Goal: Task Accomplishment & Management: Manage account settings

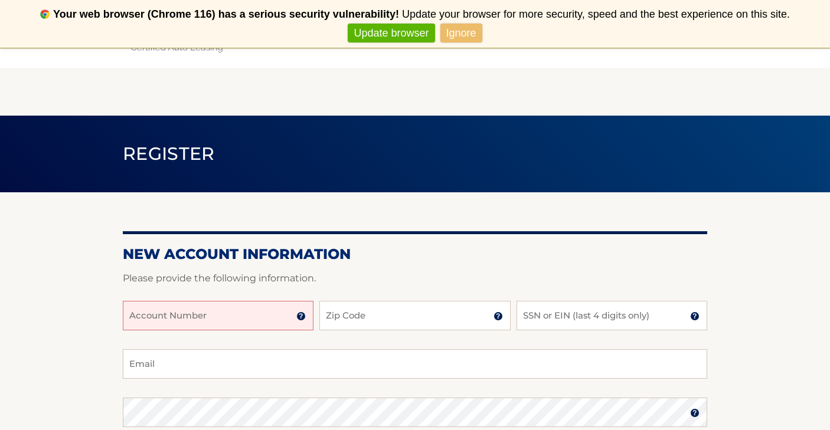
click at [135, 316] on input "Account Number" at bounding box center [218, 316] width 191 height 30
type input "44455980336"
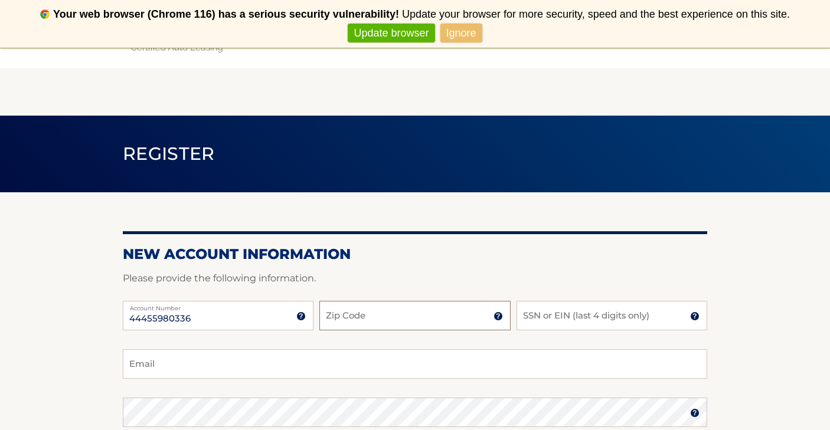
click at [336, 316] on input "Zip Code" at bounding box center [414, 316] width 191 height 30
type input "10308"
click at [575, 323] on input "SSN or EIN (last 4 digits only)" at bounding box center [611, 316] width 191 height 30
type input "3656"
click at [133, 363] on input "Email" at bounding box center [415, 364] width 584 height 30
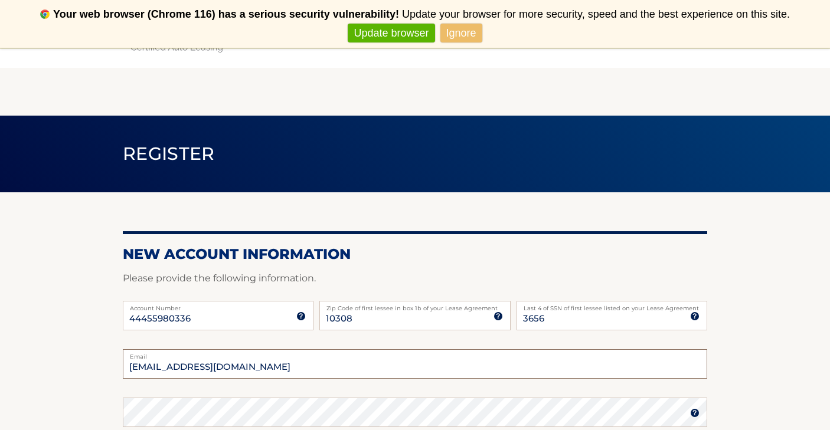
type input "robertvista56@gmail.com"
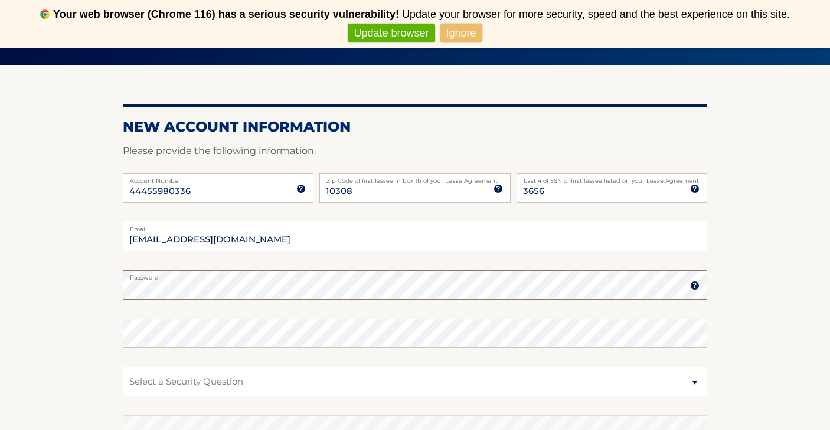
scroll to position [128, 0]
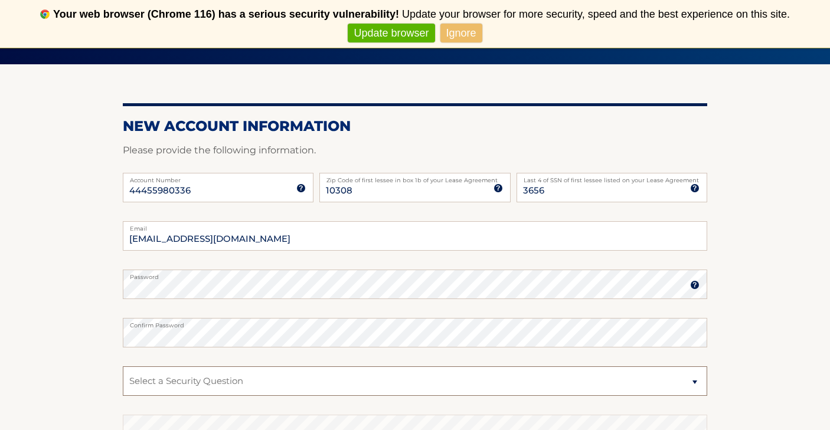
click at [695, 381] on select "Select a Security Question What was the name of your elementary school? What is…" at bounding box center [415, 381] width 584 height 30
select select "2"
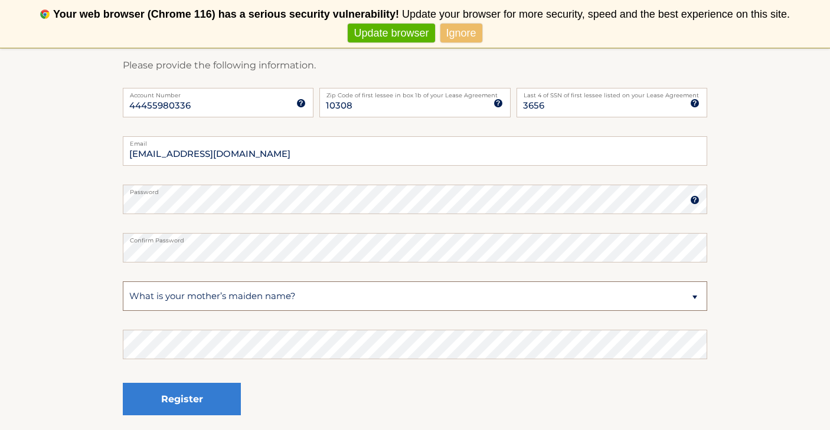
scroll to position [232, 0]
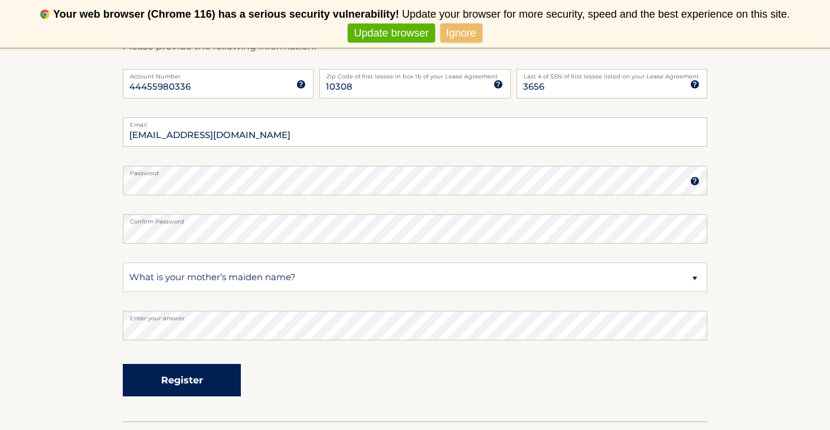
click at [185, 384] on button "Register" at bounding box center [182, 380] width 118 height 32
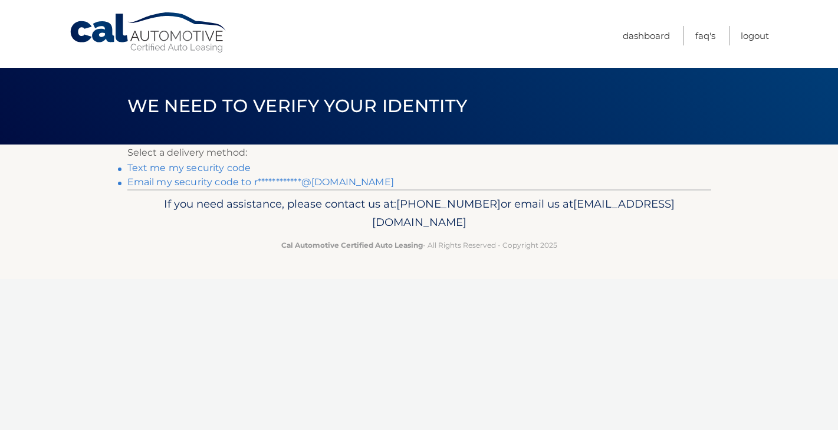
click at [158, 167] on link "Text me my security code" at bounding box center [189, 167] width 124 height 11
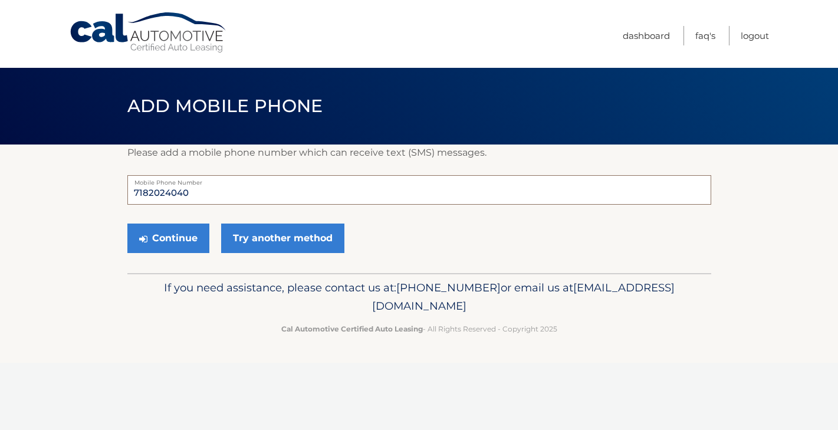
click at [153, 192] on input "7182024040" at bounding box center [419, 190] width 584 height 30
type input "7187024040"
click at [172, 232] on button "Continue" at bounding box center [168, 239] width 82 height 30
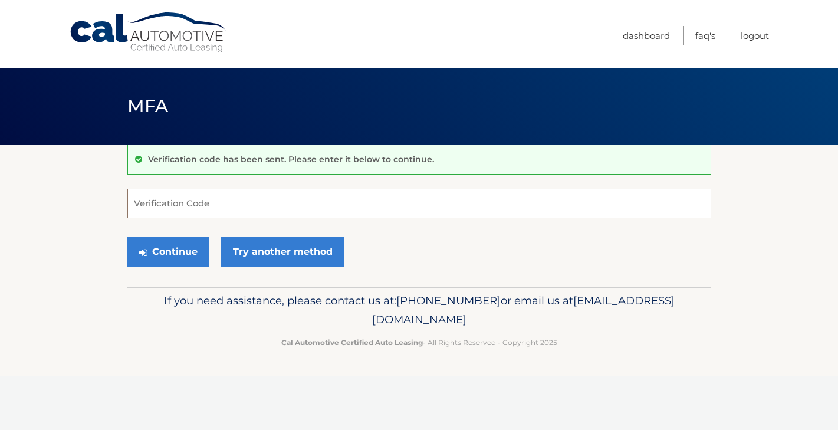
click at [145, 202] on input "Verification Code" at bounding box center [419, 204] width 584 height 30
type input "762598"
click at [173, 248] on button "Continue" at bounding box center [168, 252] width 82 height 30
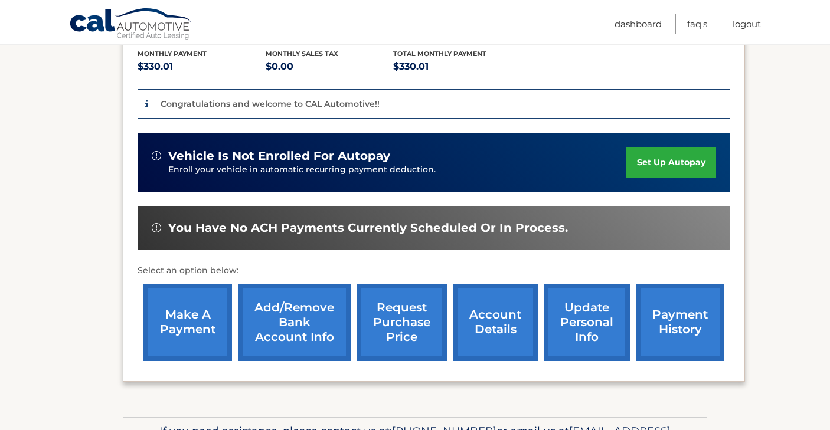
scroll to position [258, 0]
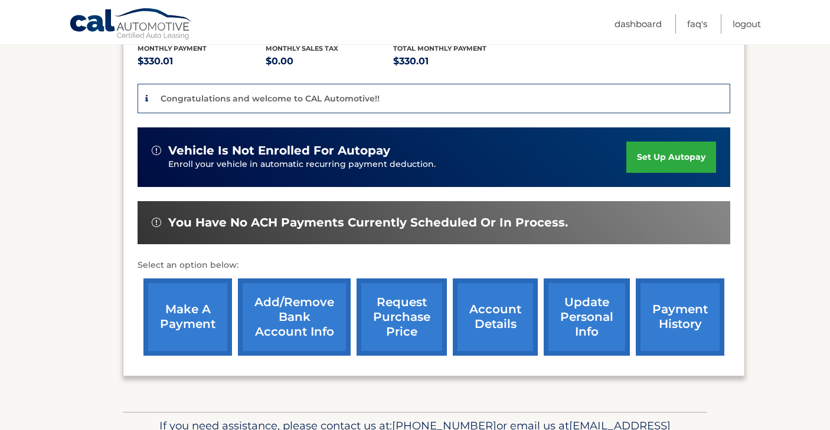
click at [672, 156] on link "set up autopay" at bounding box center [671, 157] width 90 height 31
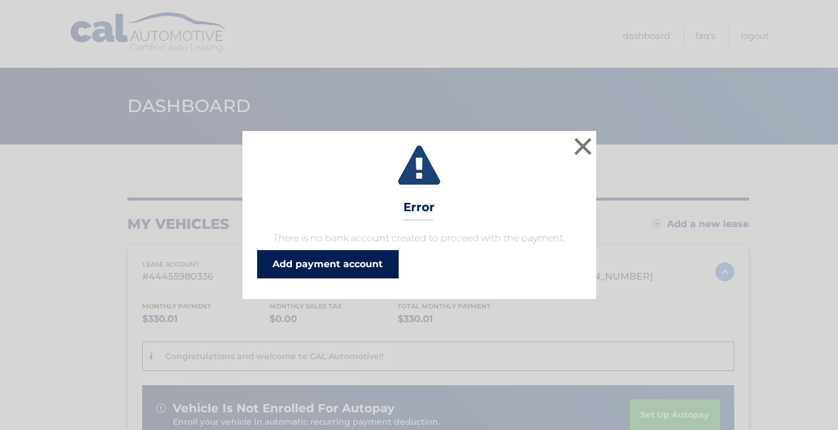
click at [353, 264] on link "Add payment account" at bounding box center [328, 264] width 142 height 28
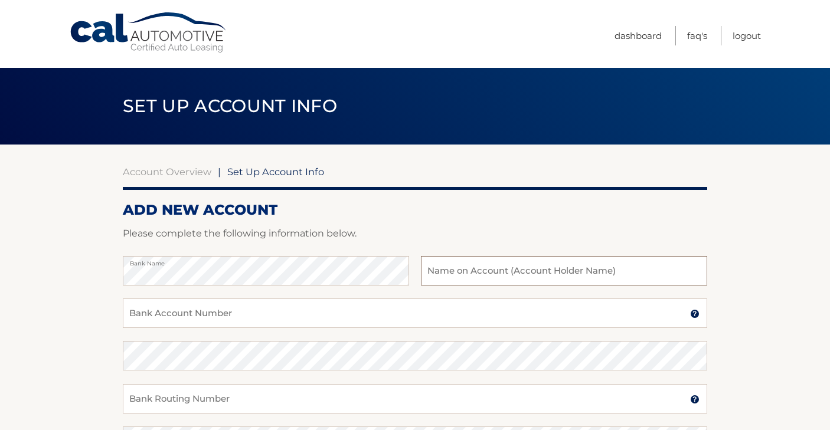
click at [433, 270] on input "text" at bounding box center [564, 271] width 286 height 30
type input "[PERSON_NAME]"
click at [133, 313] on input "Bank Account Number" at bounding box center [415, 314] width 584 height 30
type input "468005483"
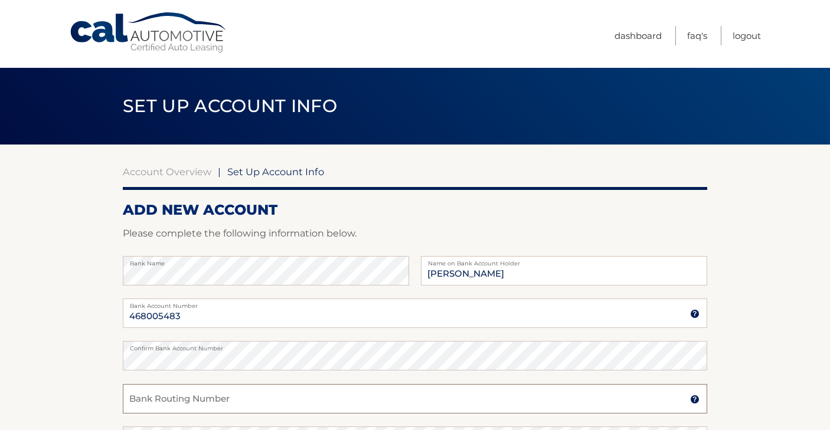
click at [129, 401] on input "Bank Routing Number" at bounding box center [415, 399] width 584 height 30
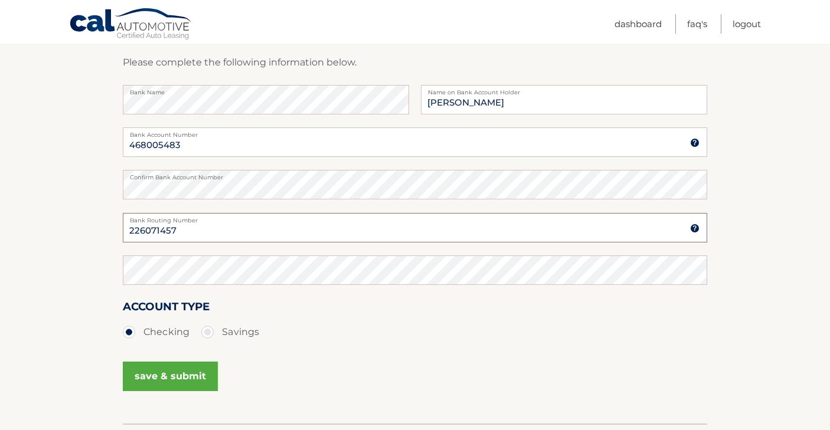
scroll to position [177, 0]
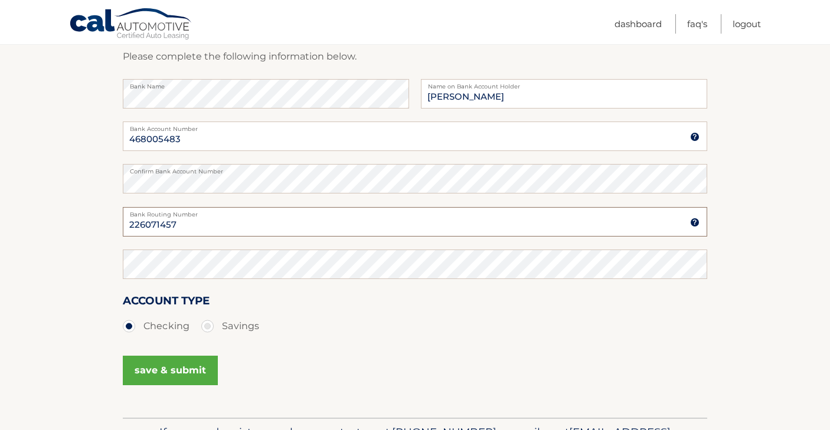
type input "226071457"
click at [172, 374] on button "save & submit" at bounding box center [170, 371] width 95 height 30
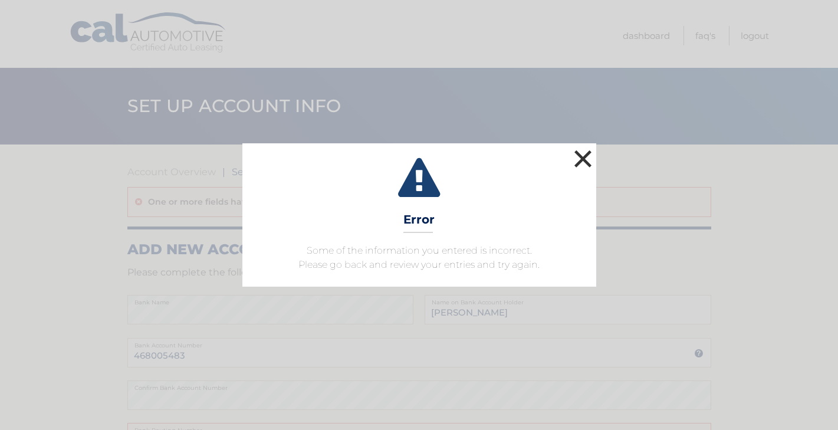
click at [586, 158] on button "×" at bounding box center [584, 159] width 24 height 24
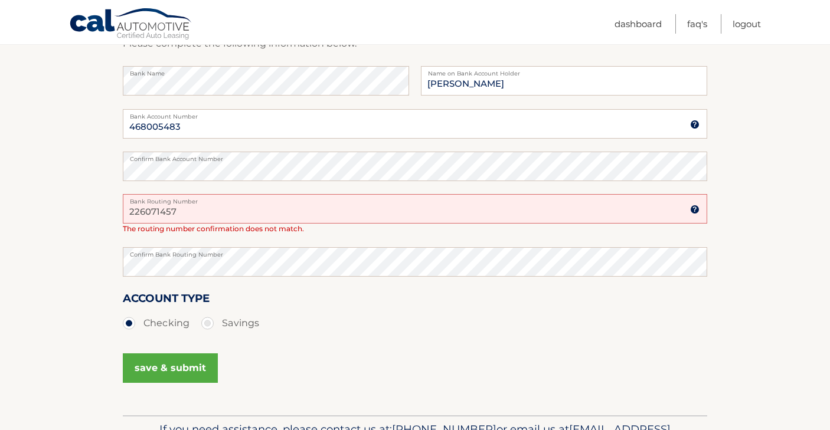
scroll to position [231, 0]
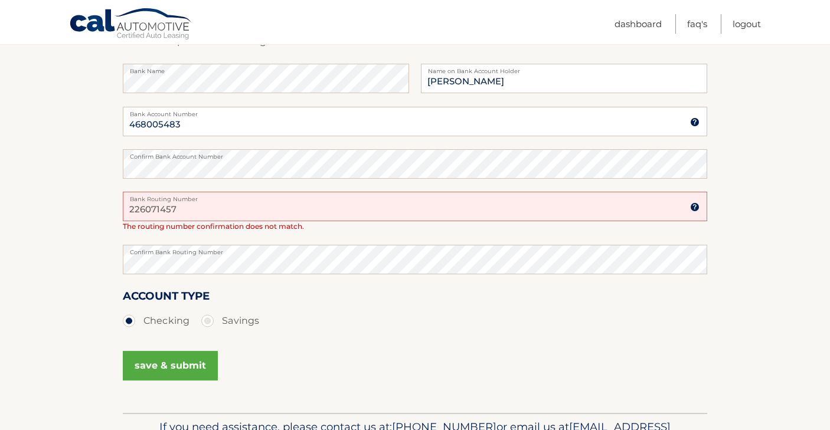
click at [146, 362] on button "save & submit" at bounding box center [170, 366] width 95 height 30
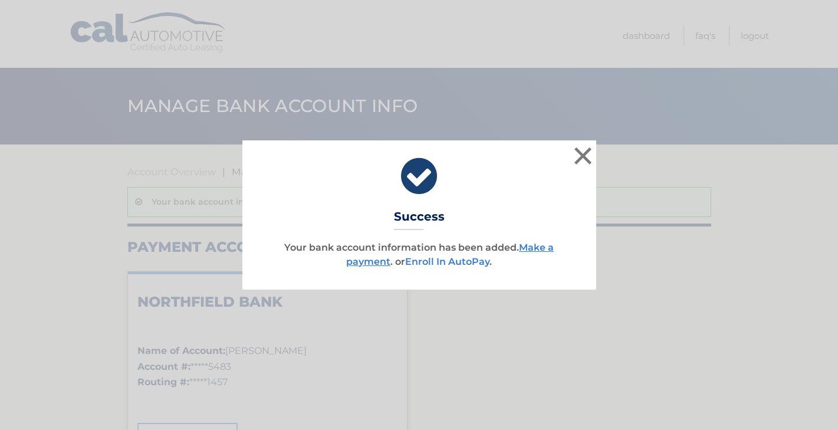
click at [431, 263] on link "Enroll In AutoPay" at bounding box center [447, 261] width 84 height 11
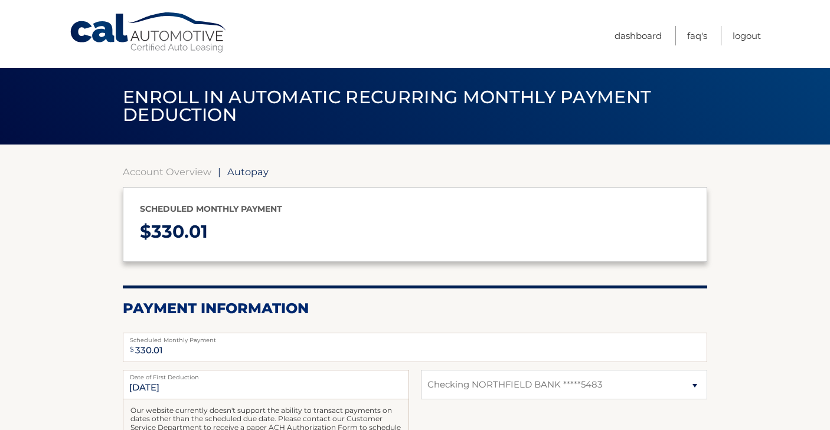
select select "OWU3ZjQzN2ItN2Q1Mi00NDc3LWFlMmItOGVmY2Q0ODdlMTk3"
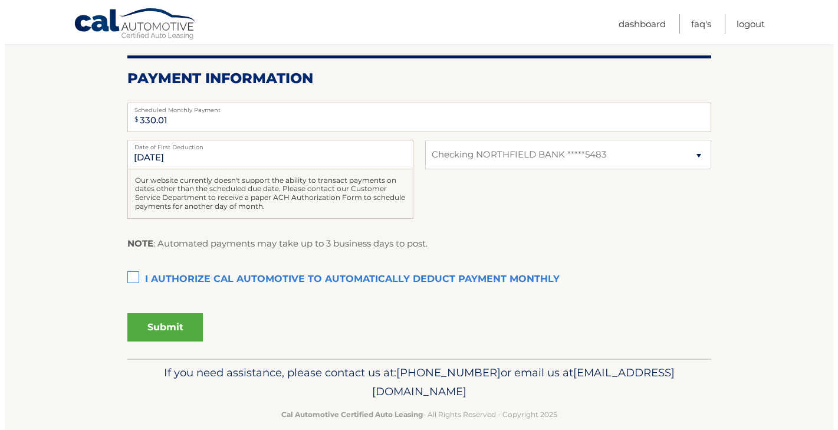
scroll to position [248, 0]
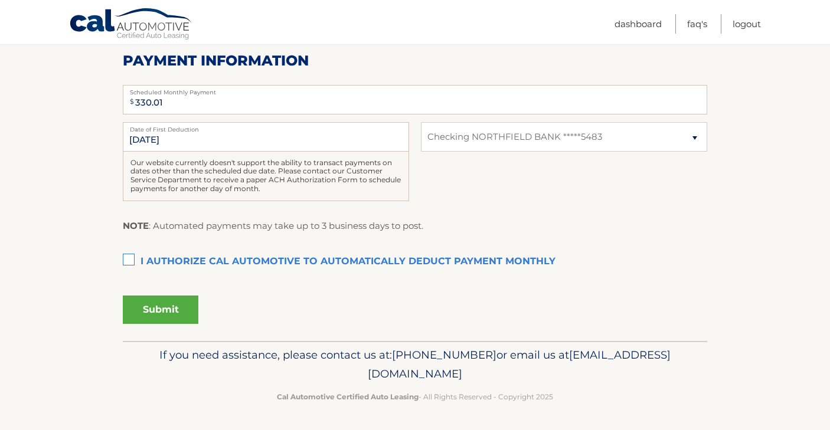
click at [132, 259] on label "I authorize cal automotive to automatically deduct payment monthly This checkbo…" at bounding box center [415, 262] width 584 height 24
click at [0, 0] on input "I authorize cal automotive to automatically deduct payment monthly This checkbo…" at bounding box center [0, 0] width 0 height 0
click at [166, 313] on button "Submit" at bounding box center [161, 310] width 76 height 28
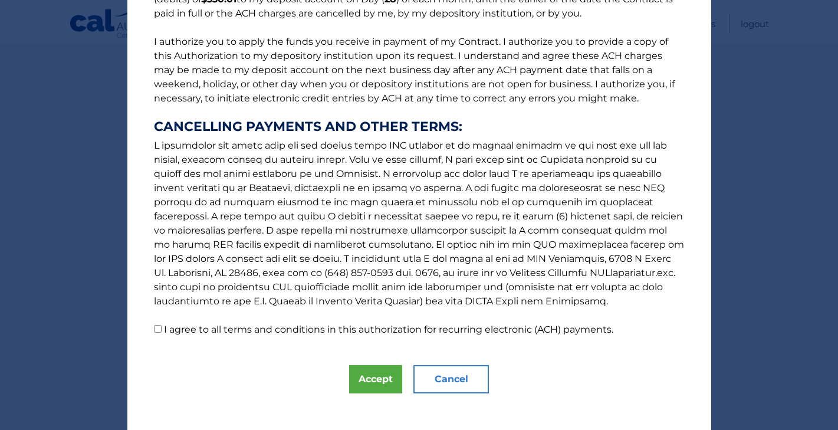
scroll to position [129, 0]
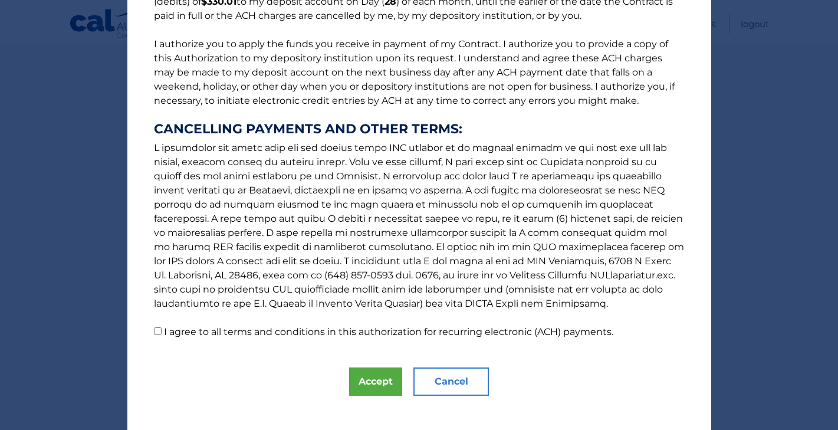
click at [154, 331] on input "I agree to all terms and conditions in this authorization for recurring electro…" at bounding box center [158, 331] width 8 height 8
checkbox input "true"
click at [372, 382] on button "Accept" at bounding box center [375, 382] width 53 height 28
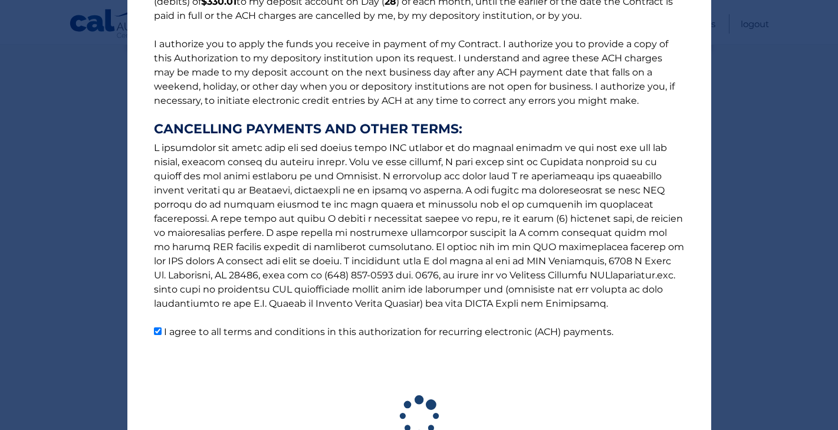
scroll to position [215, 0]
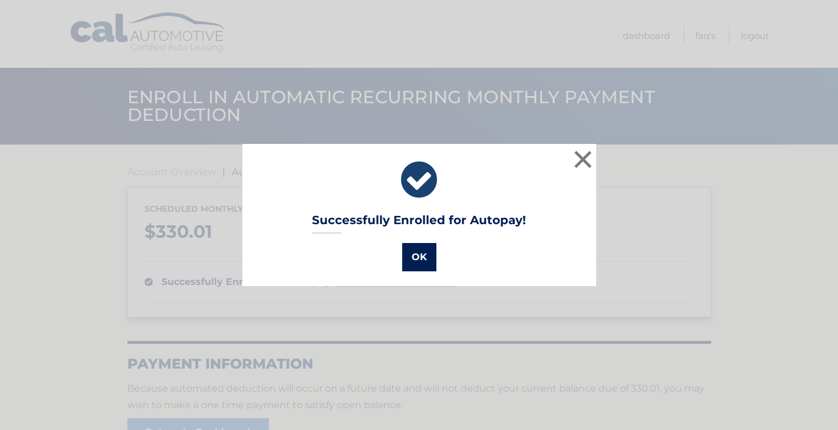
click at [409, 260] on button "OK" at bounding box center [419, 257] width 34 height 28
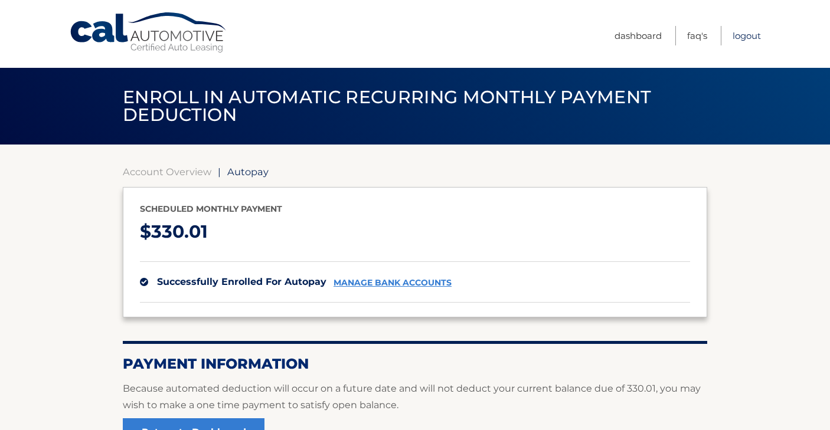
click at [742, 36] on link "Logout" at bounding box center [746, 35] width 28 height 19
